Goal: Navigation & Orientation: Find specific page/section

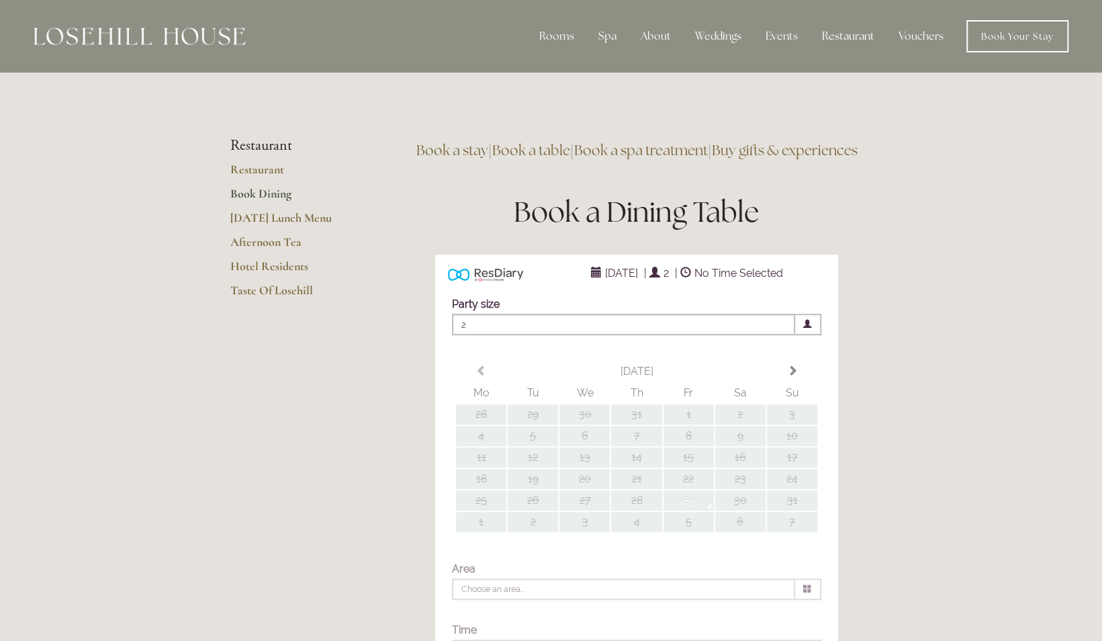
type input "Any Area"
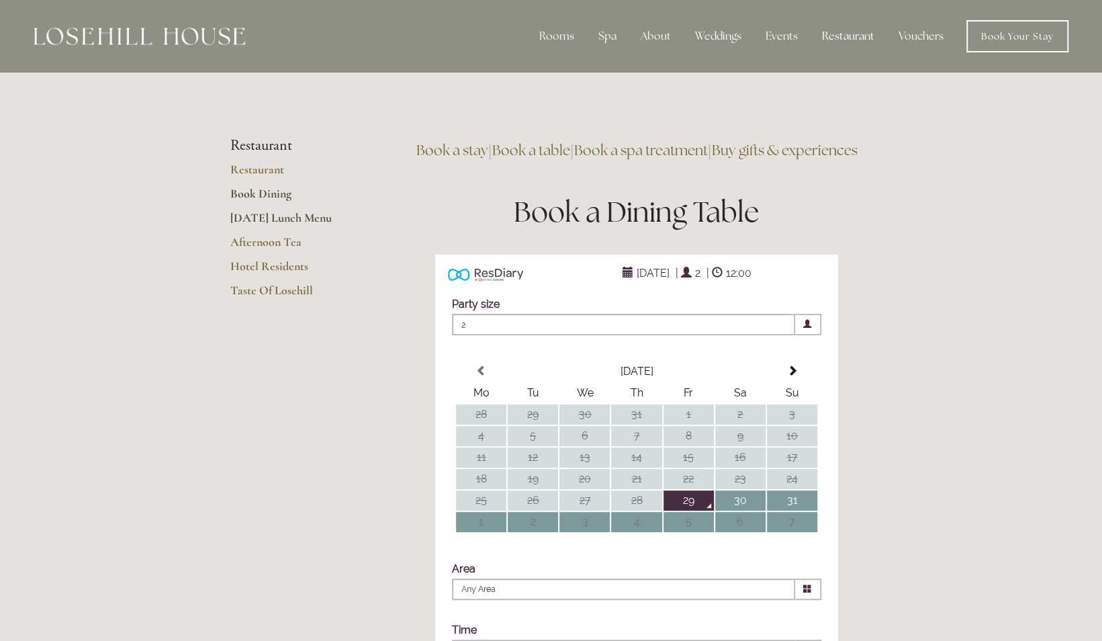
click at [307, 216] on link "[DATE] Lunch Menu" at bounding box center [294, 222] width 128 height 24
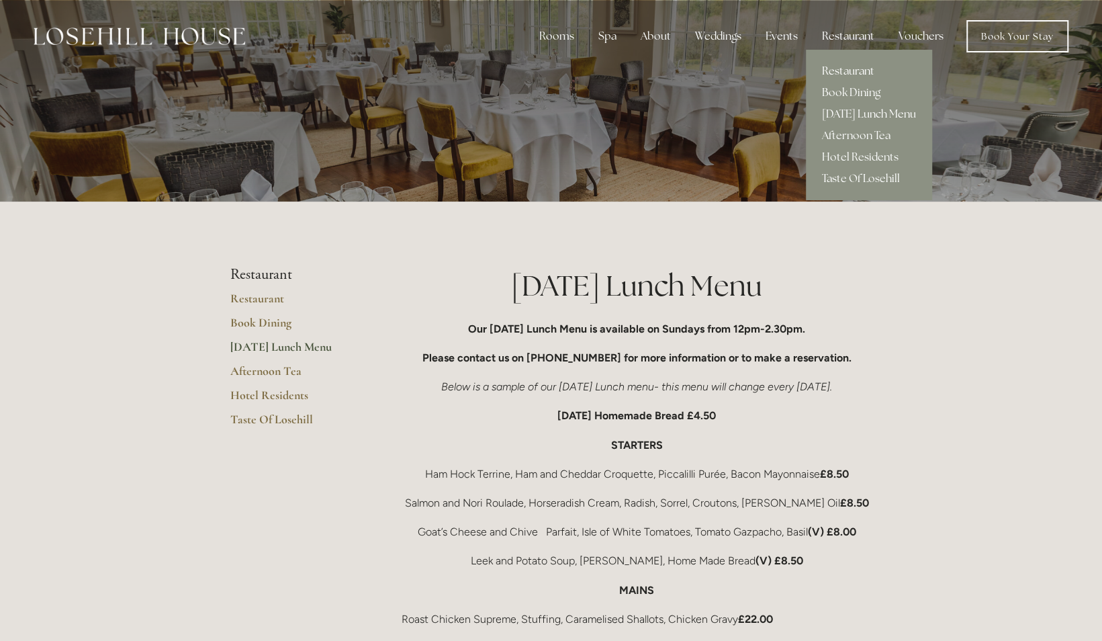
click at [845, 74] on link "Restaurant" at bounding box center [869, 70] width 126 height 21
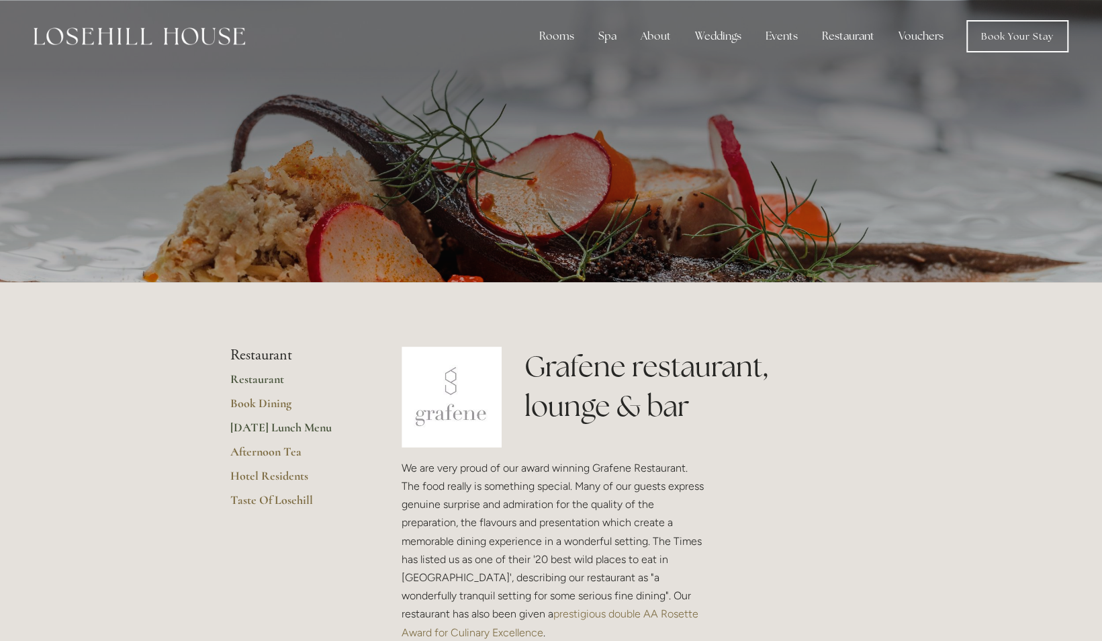
click at [302, 428] on link "[DATE] Lunch Menu" at bounding box center [294, 432] width 128 height 24
